Goal: Find specific page/section: Locate item on page

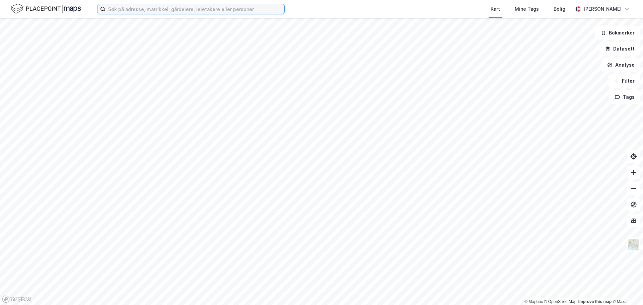
click at [125, 11] on input at bounding box center [194, 9] width 179 height 10
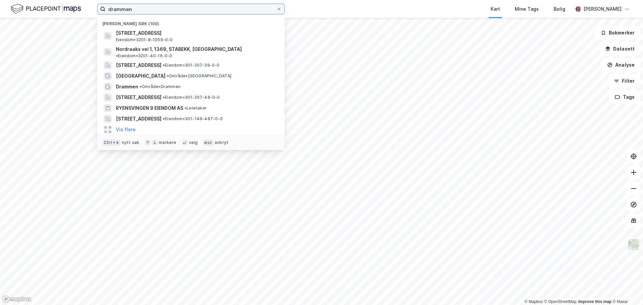
type input "drammen"
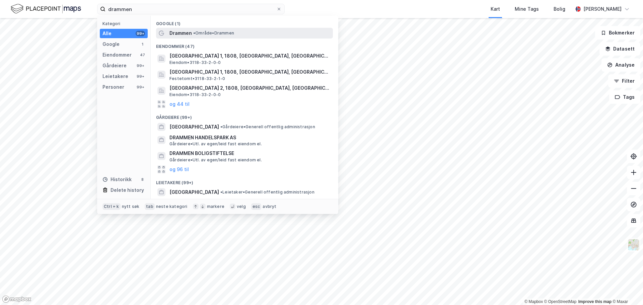
click at [177, 35] on span "Drammen" at bounding box center [180, 33] width 22 height 8
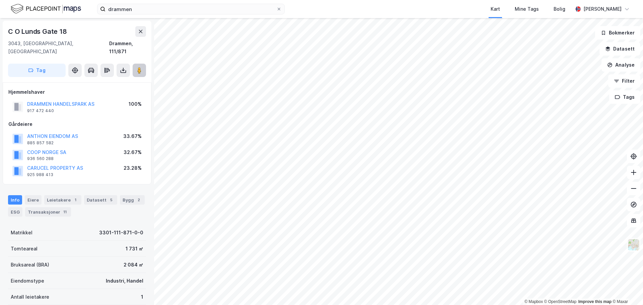
click at [138, 67] on image at bounding box center [139, 70] width 4 height 7
